Goal: Find specific page/section

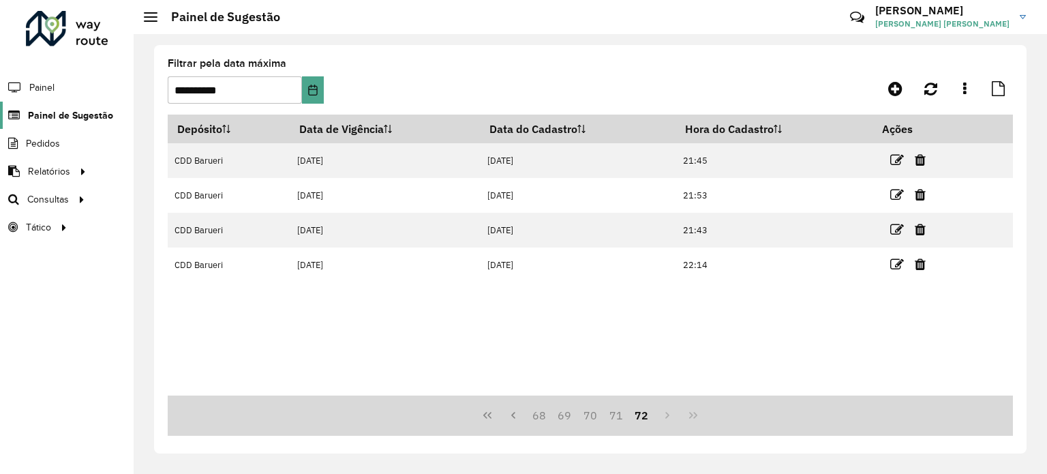
click at [102, 106] on link "Painel de Sugestão" at bounding box center [56, 115] width 113 height 27
click at [302, 92] on button "Choose Date" at bounding box center [313, 89] width 22 height 27
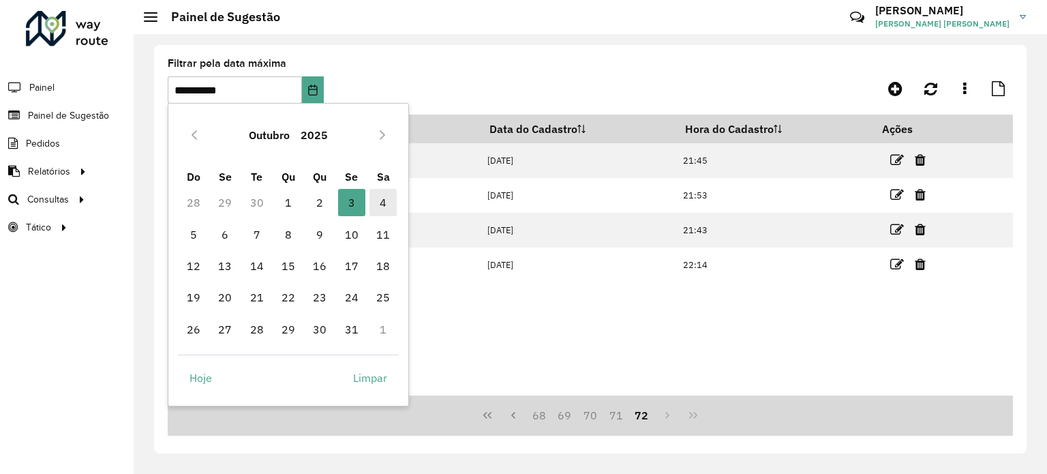
click at [381, 212] on span "4" at bounding box center [382, 202] width 27 height 27
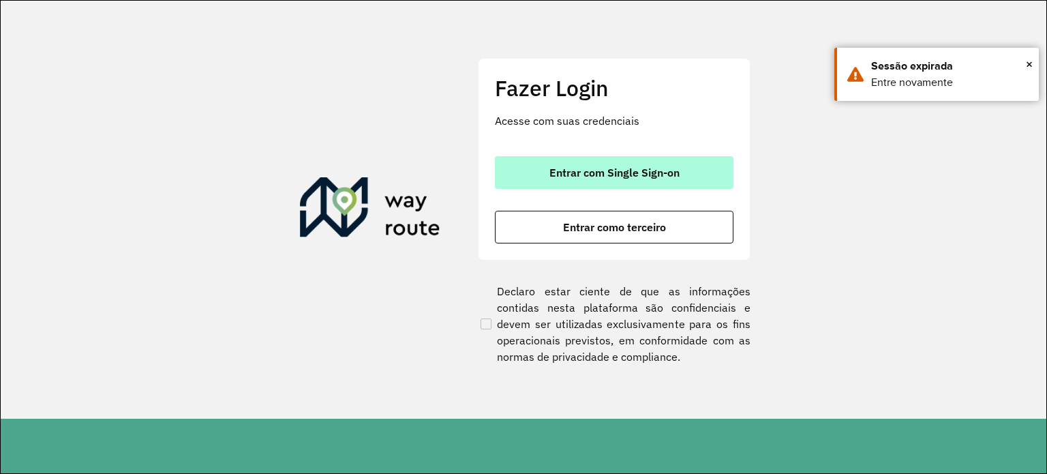
click at [633, 173] on span "Entrar com Single Sign-on" at bounding box center [614, 172] width 130 height 11
